Goal: Navigation & Orientation: Find specific page/section

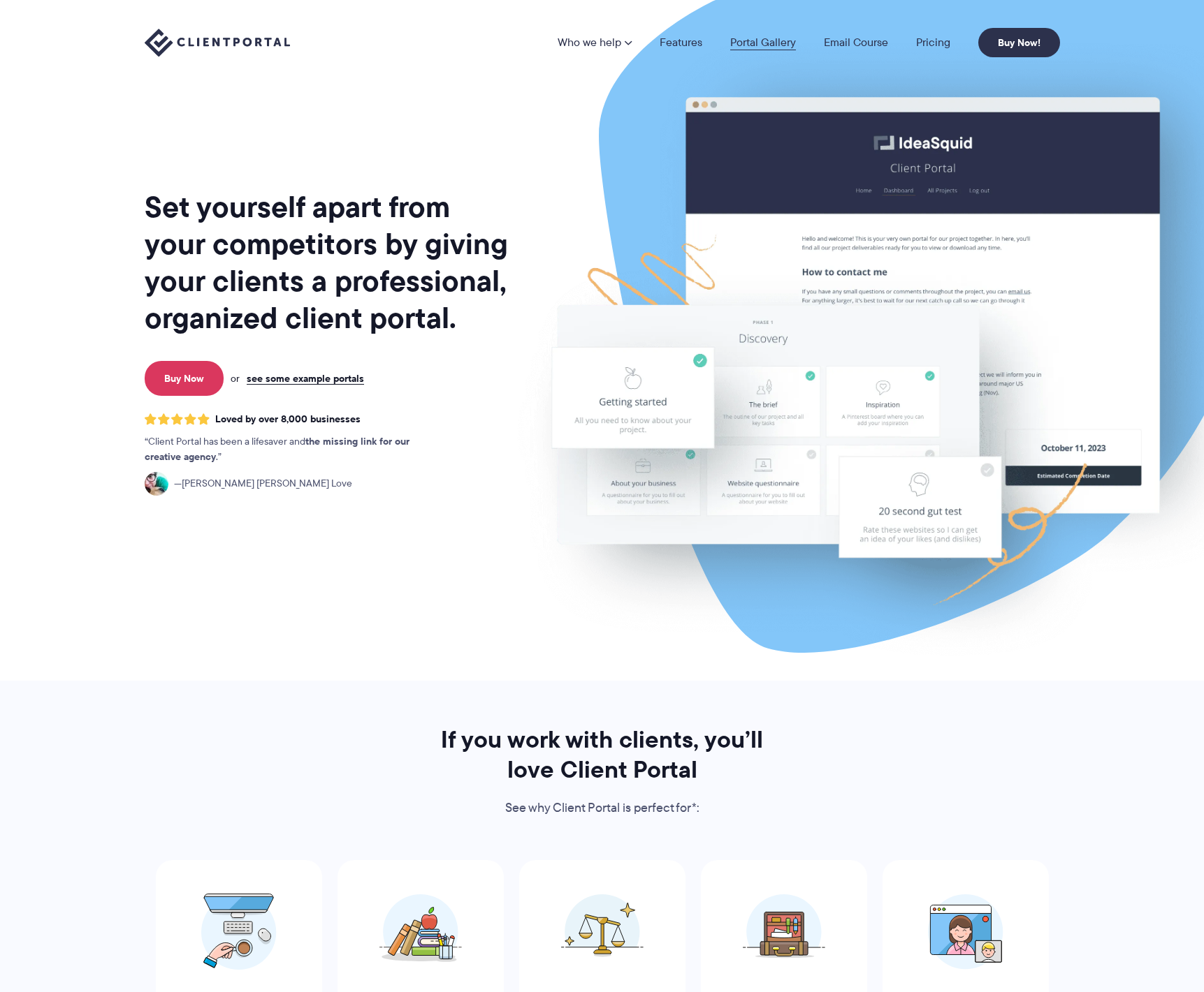
click at [766, 45] on link "Portal Gallery" at bounding box center [762, 42] width 66 height 11
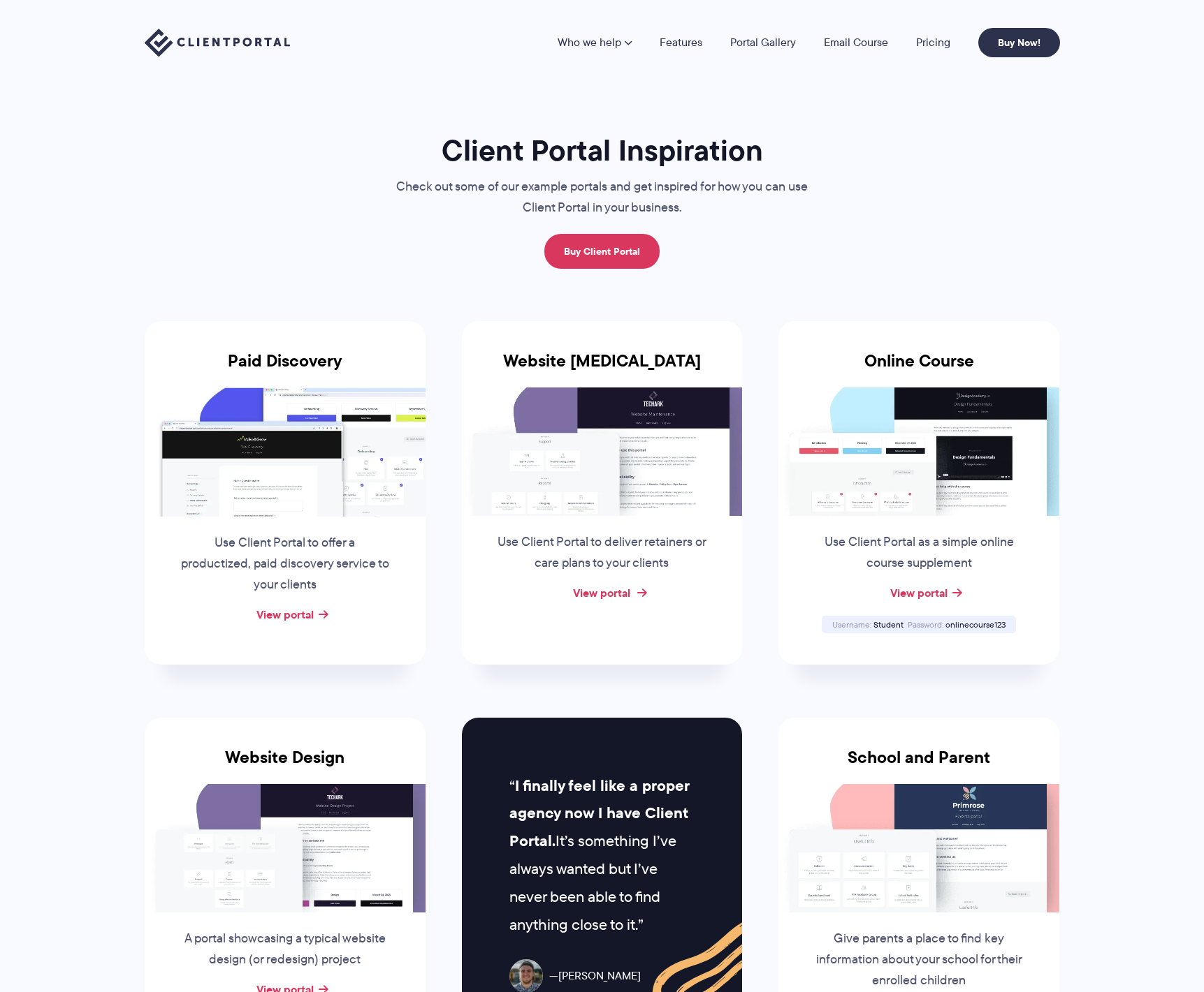
click at [602, 592] on link "View portal" at bounding box center [602, 592] width 57 height 17
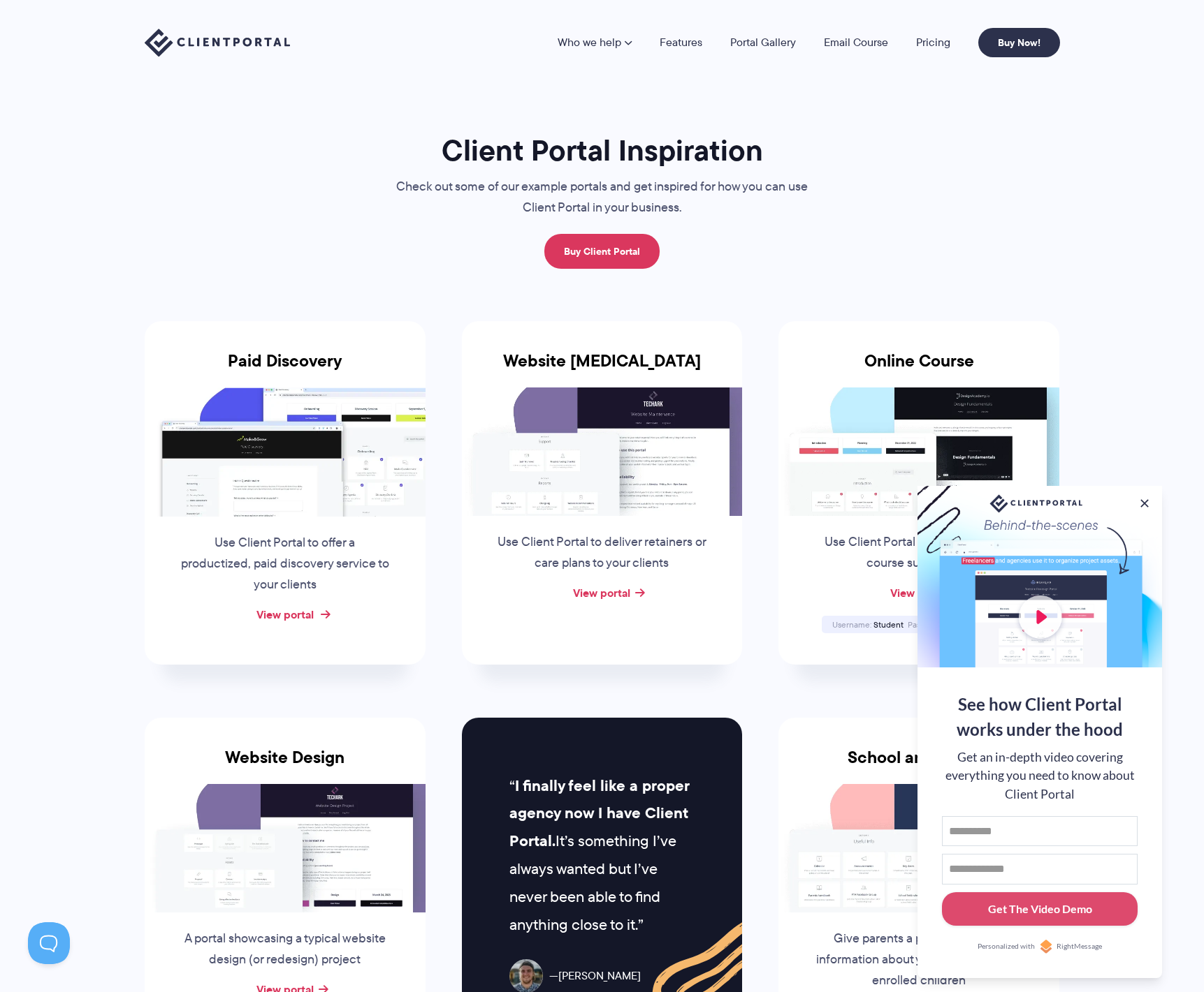
click at [296, 618] on link "View portal" at bounding box center [285, 614] width 57 height 17
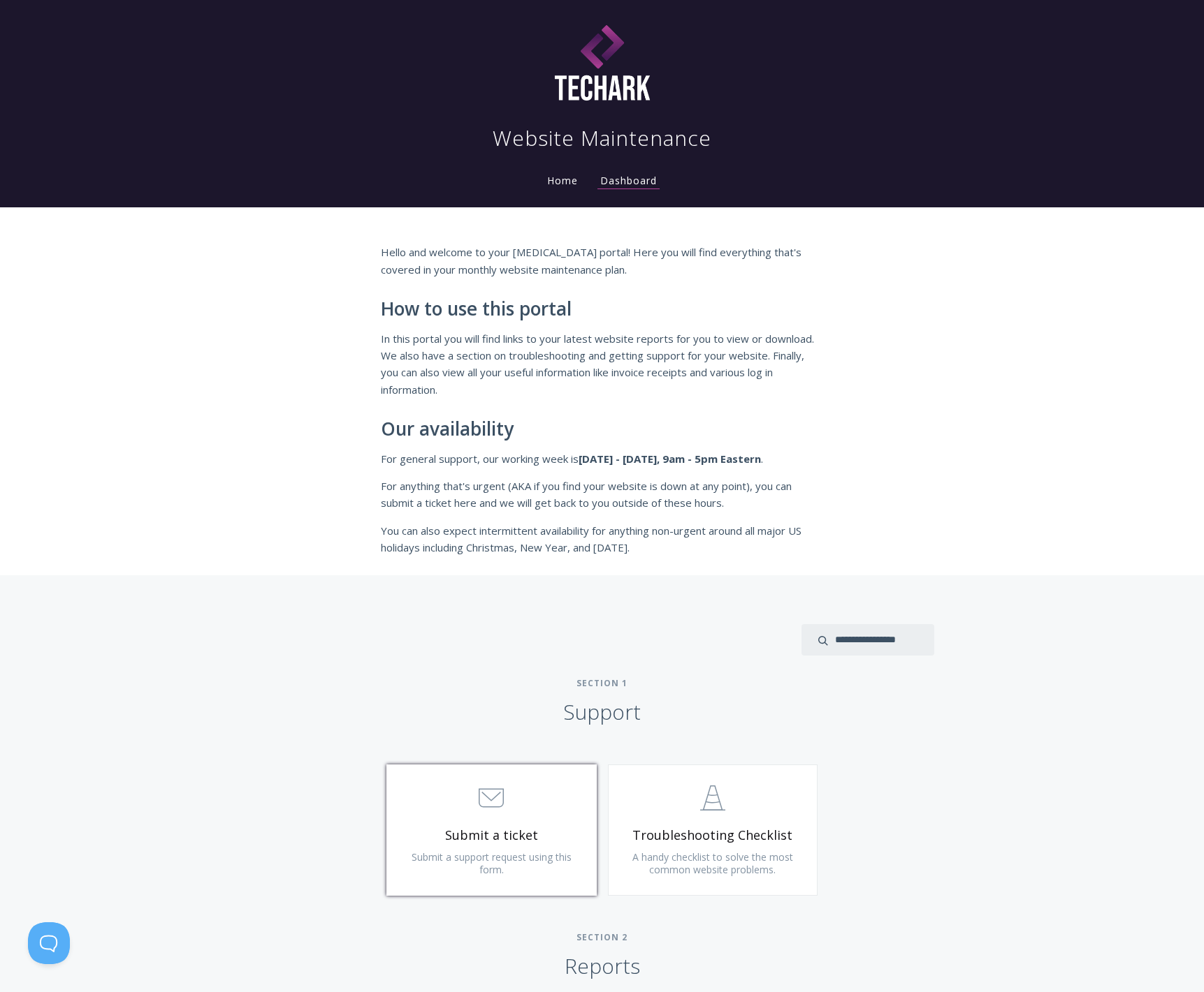
click at [522, 840] on span "Submit a ticket" at bounding box center [491, 835] width 167 height 16
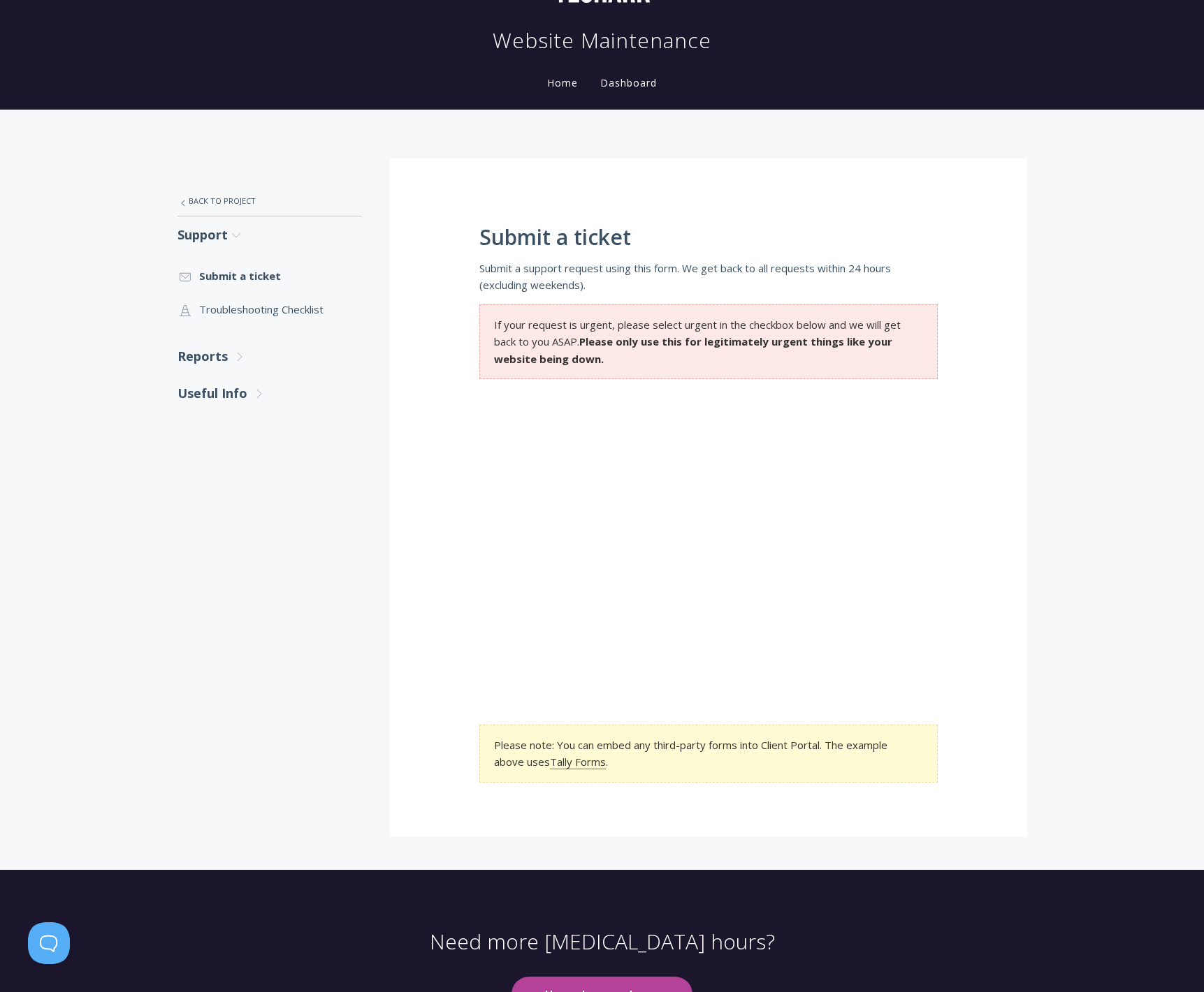
scroll to position [9, 0]
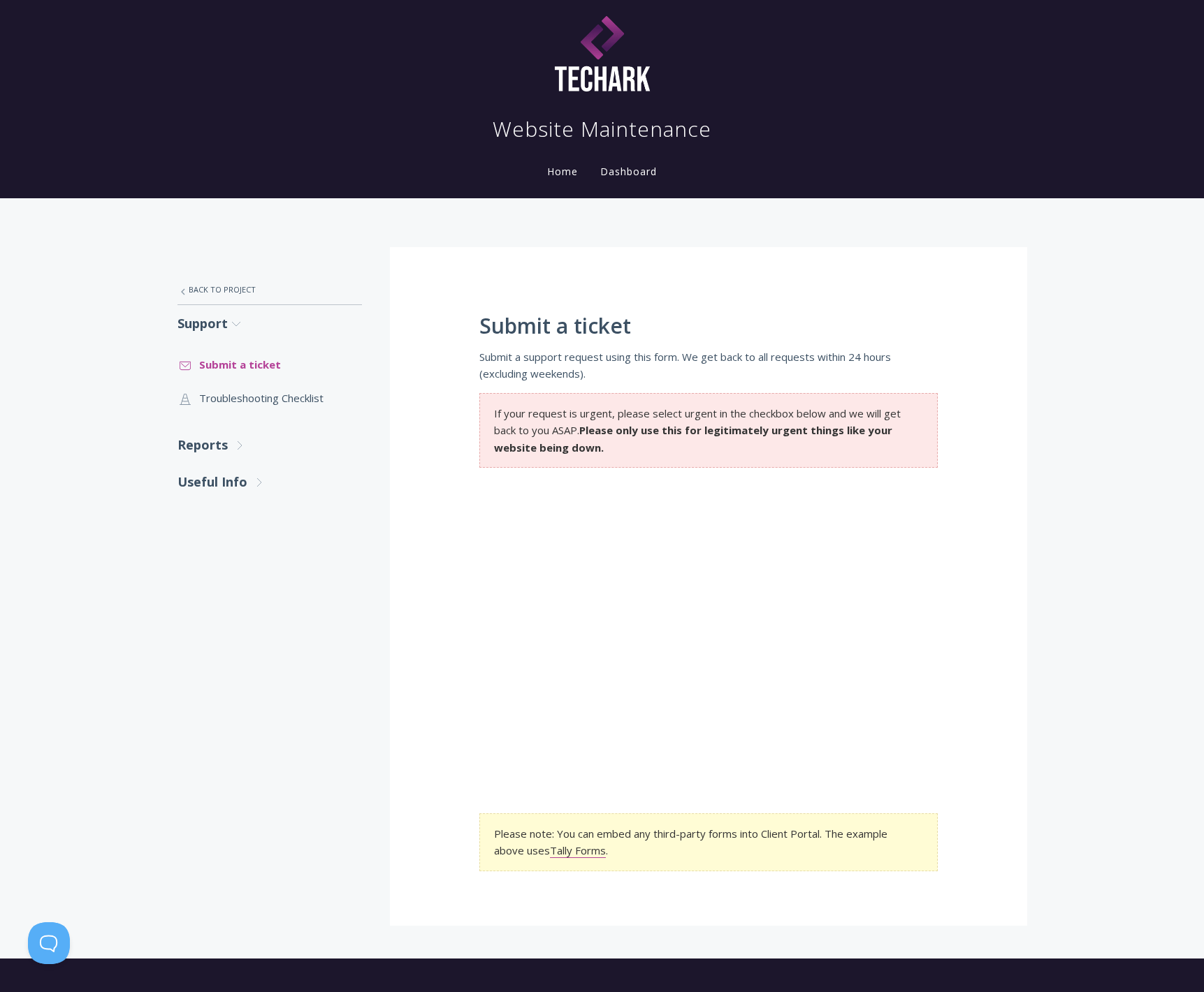
click at [259, 361] on link ".st0{fill:none;stroke:#000000;stroke-width:2;stroke-miterlimit:10;} 3. Communic…" at bounding box center [269, 364] width 184 height 33
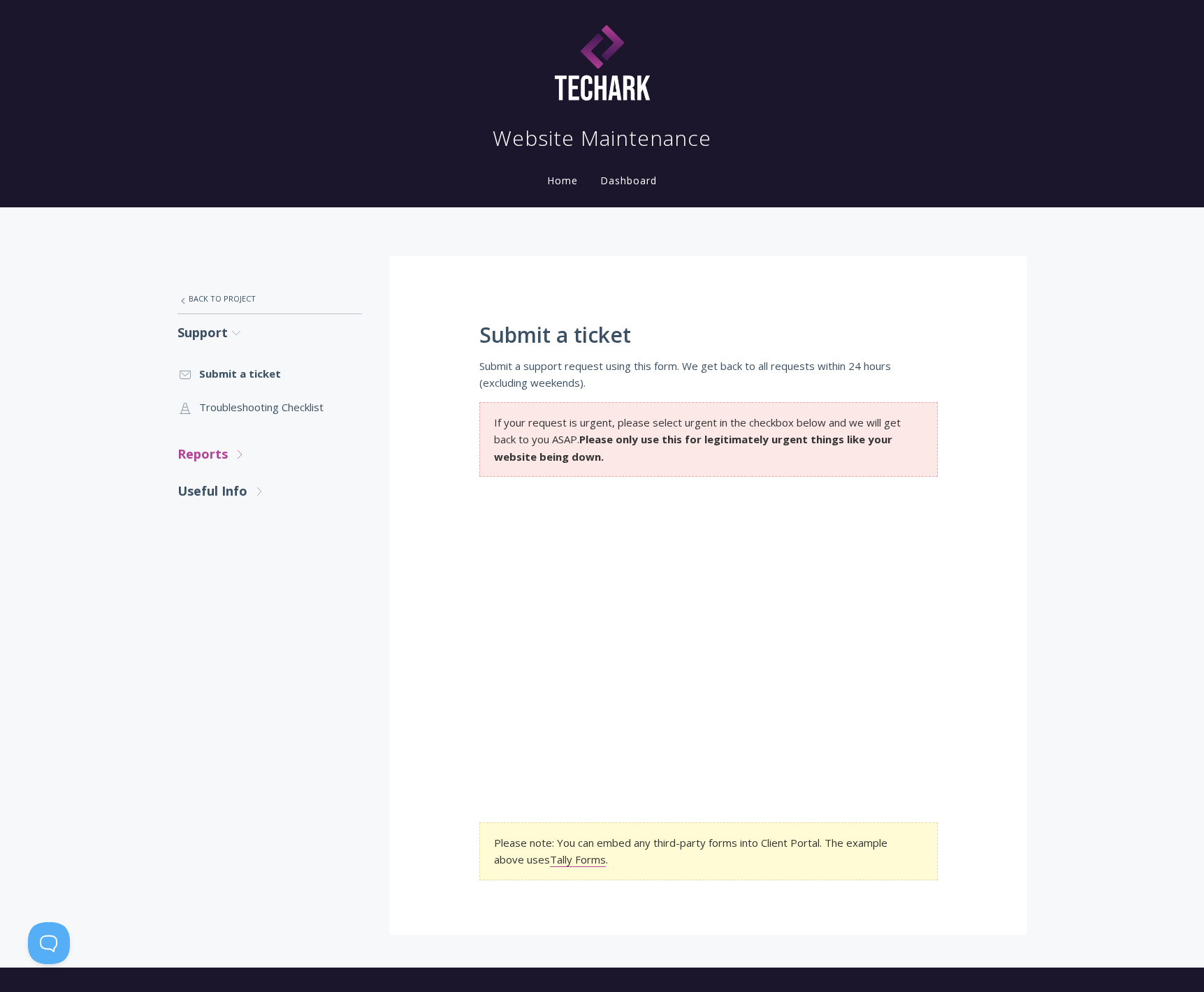
click at [230, 453] on link "Reports .st0{fill:none;stroke:#000000;stroke-width:2;stroke-miterlimit:10;} Unt…" at bounding box center [269, 454] width 184 height 37
click at [230, 496] on link ".st0{fill:none;stroke:#000000;stroke-width:2;stroke-miterlimit:10;} Untitled-18…" at bounding box center [269, 495] width 184 height 33
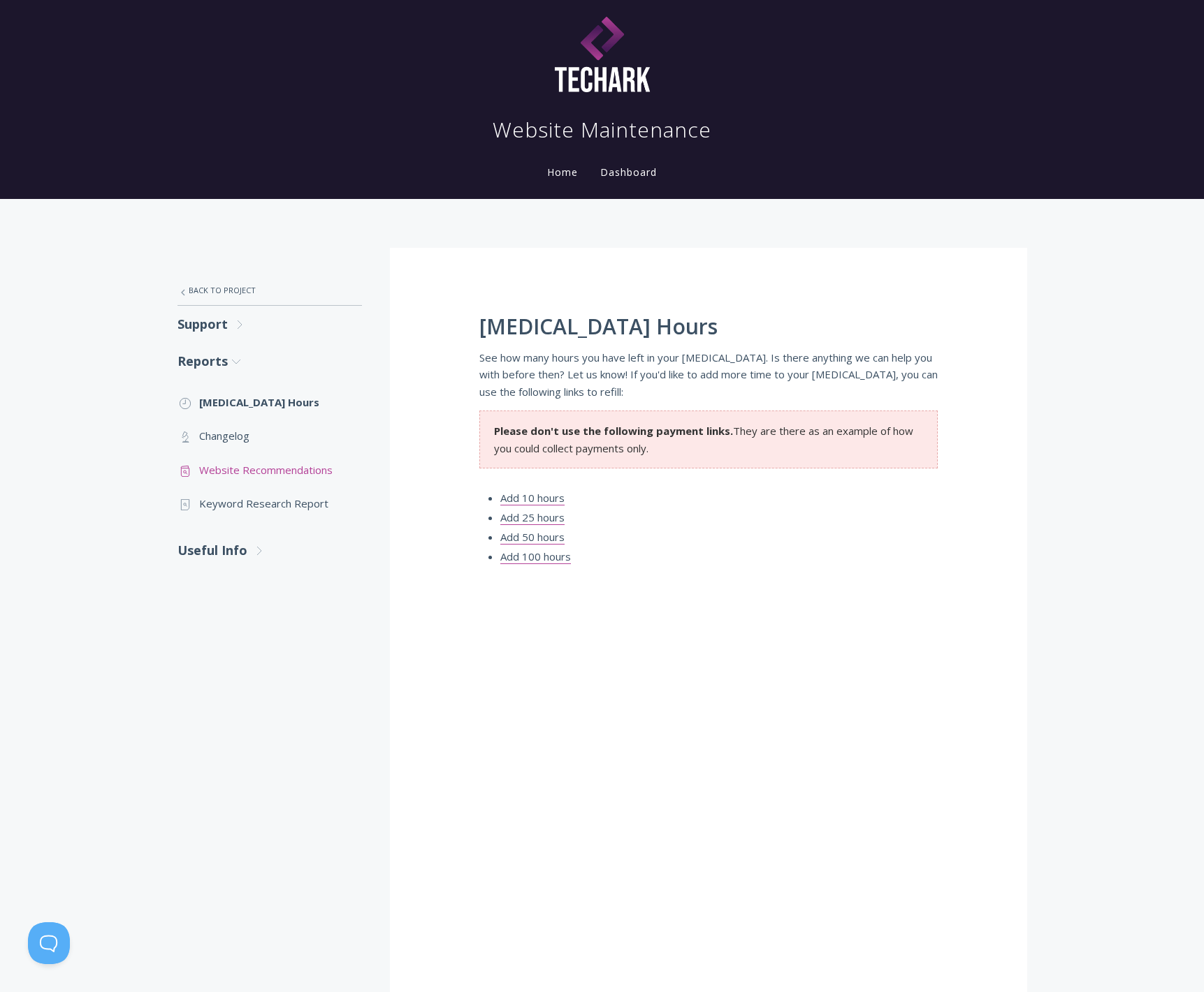
scroll to position [61, 0]
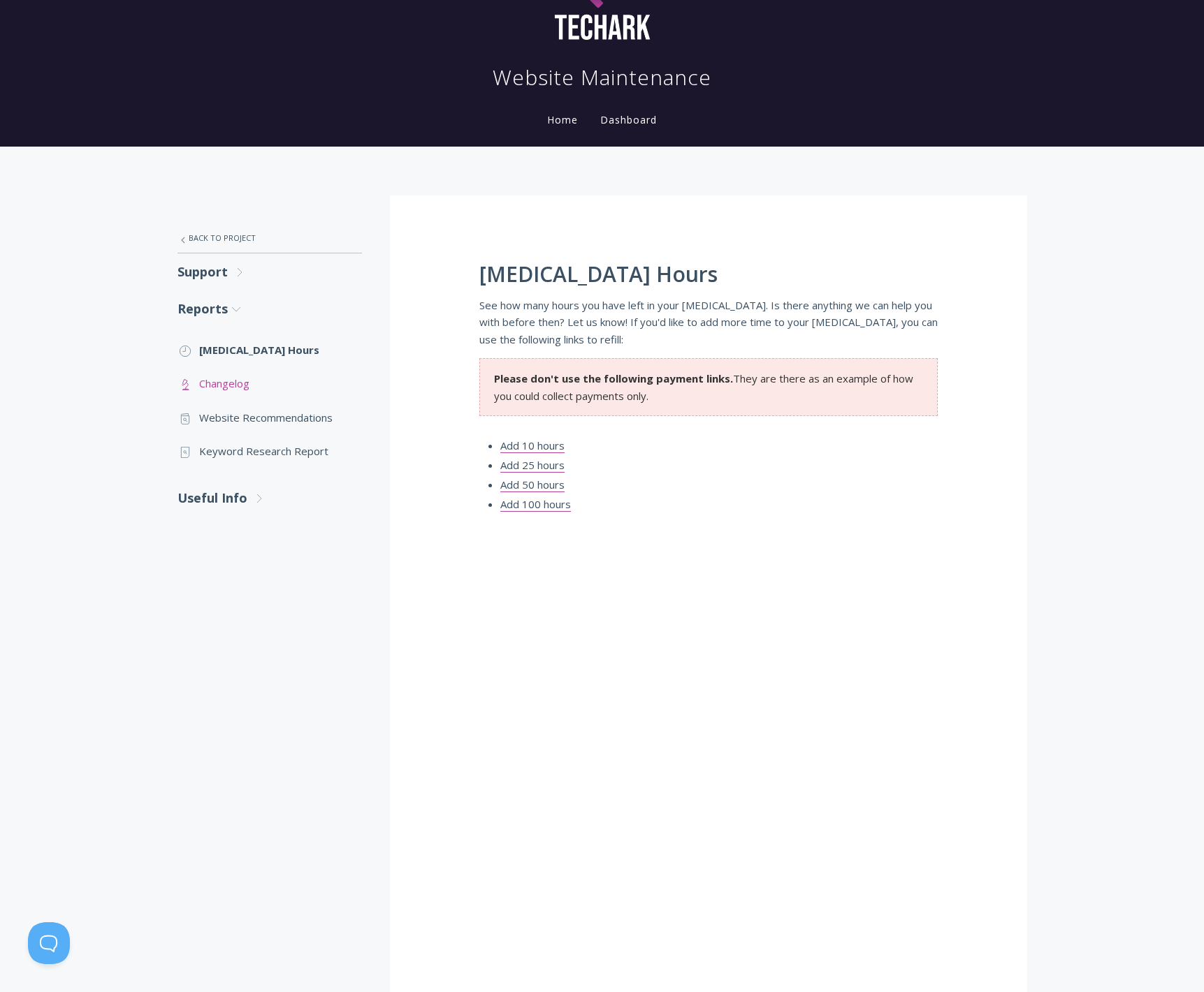
click at [230, 386] on link ".st0{fill:none;stroke:#000000;stroke-width:2;stroke-miterlimit:10;} Untitled-25…" at bounding box center [269, 383] width 184 height 33
drag, startPoint x: 367, startPoint y: 323, endPoint x: 336, endPoint y: 246, distance: 83.0
click at [336, 246] on div ".st0{fill:none;stroke:#000000;stroke-width:2;stroke-miterlimit:10;} Untitled-27…" at bounding box center [602, 732] width 1204 height 1169
copy link "Back to Project"
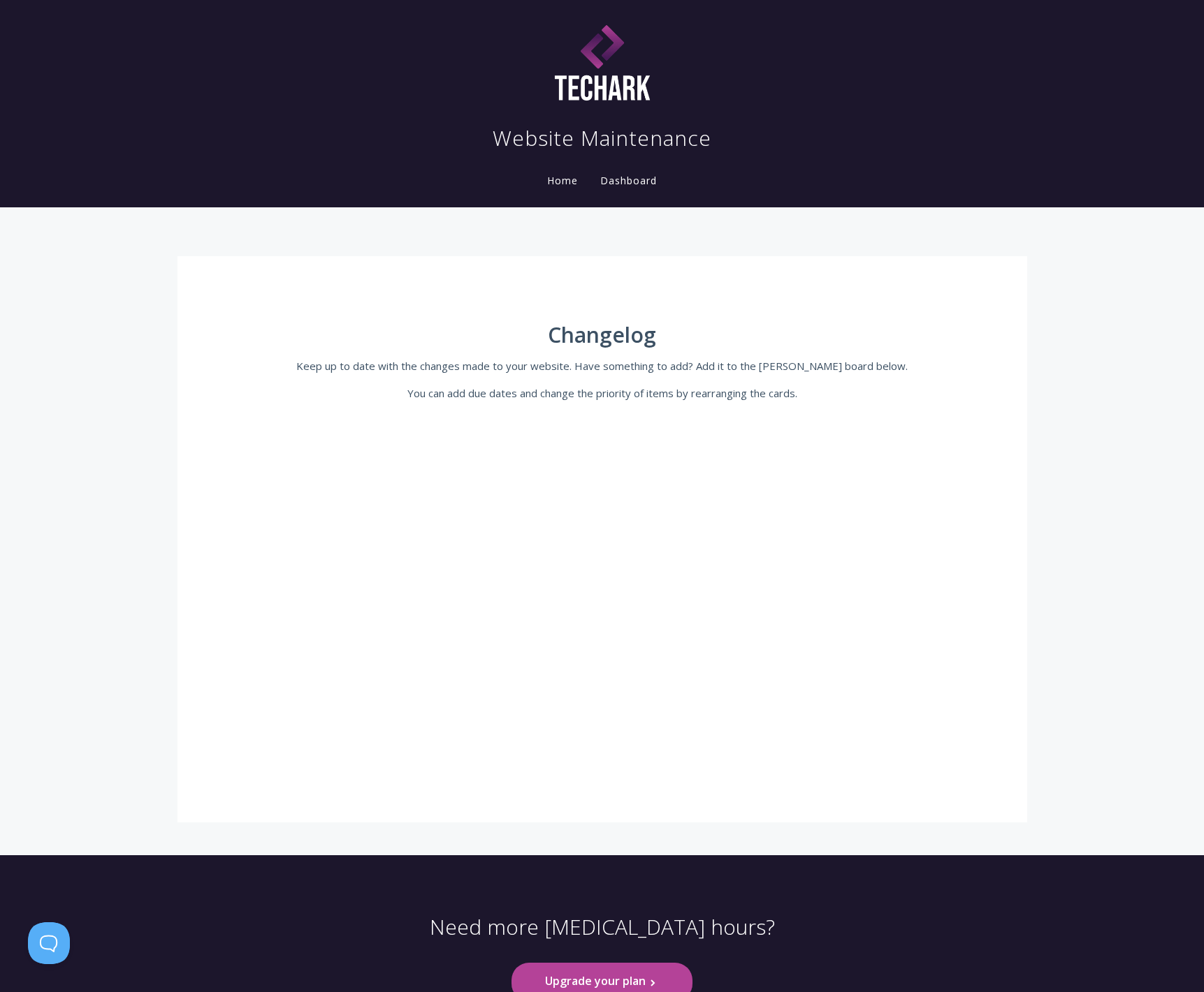
click at [254, 364] on div "Changelog Keep up to date with the changes made to your website. Have something…" at bounding box center [602, 540] width 849 height 566
